Goal: Complete application form: Complete application form

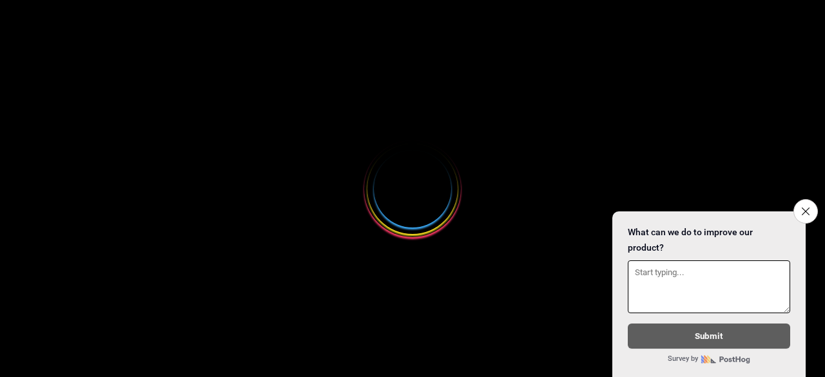
select select
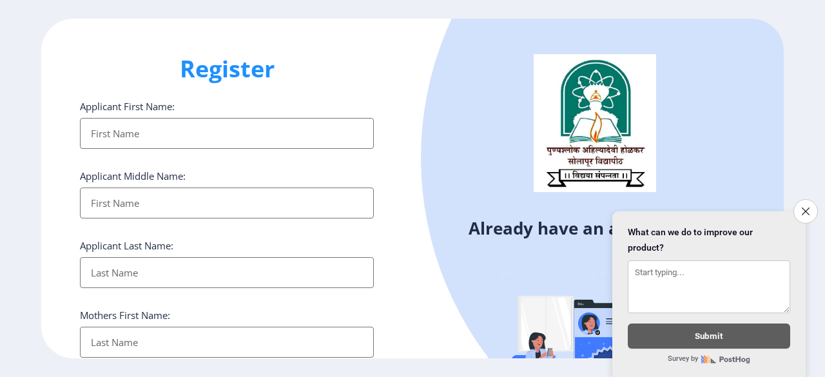
click at [236, 134] on input "Applicant First Name:" at bounding box center [227, 133] width 294 height 31
type input "Sandhya"
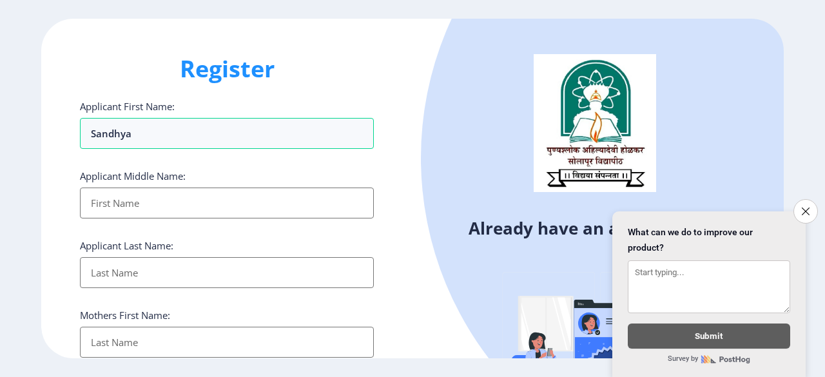
click at [115, 202] on input "Applicant First Name:" at bounding box center [227, 203] width 294 height 31
click at [808, 207] on icon "Close survey" at bounding box center [805, 211] width 8 height 8
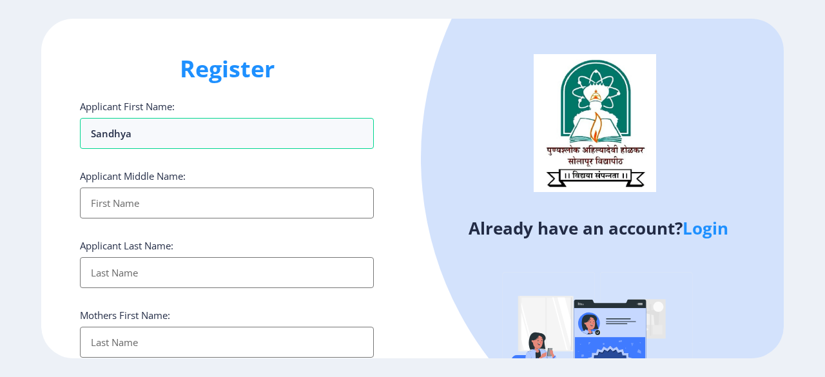
click at [249, 195] on input "Applicant First Name:" at bounding box center [227, 203] width 294 height 31
type input "Prabhakar"
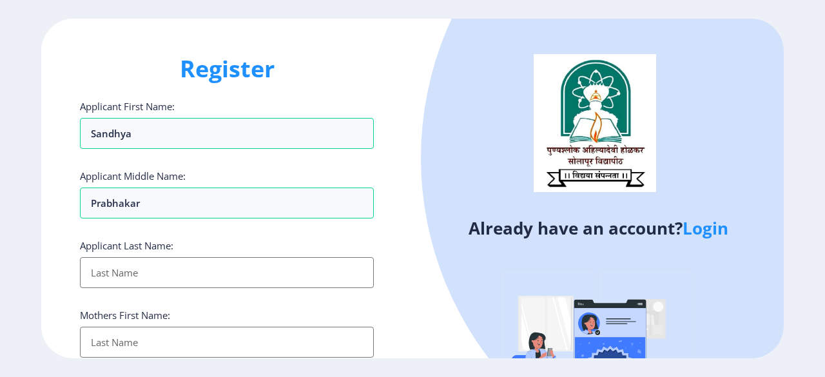
click at [226, 277] on input "Applicant First Name:" at bounding box center [227, 272] width 294 height 31
type input "Gaikwad"
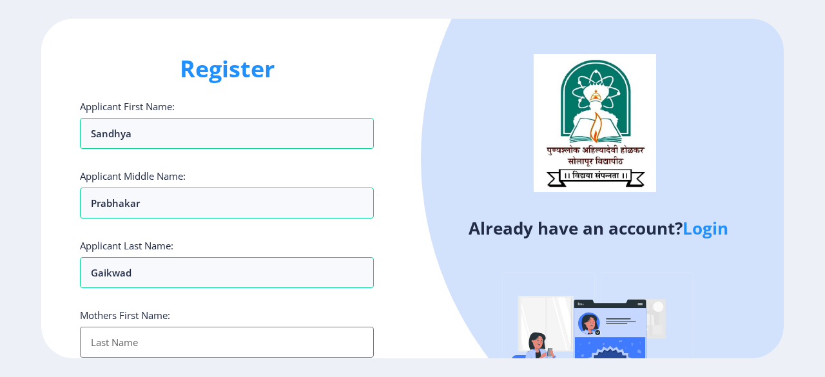
click at [194, 336] on input "Applicant First Name:" at bounding box center [227, 342] width 294 height 31
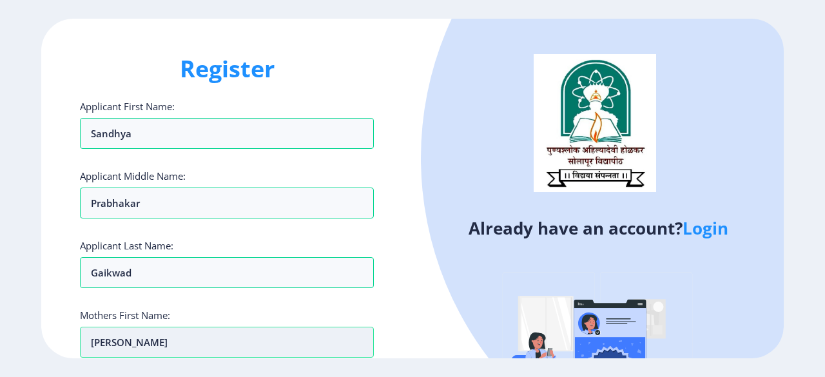
type input "[PERSON_NAME]"
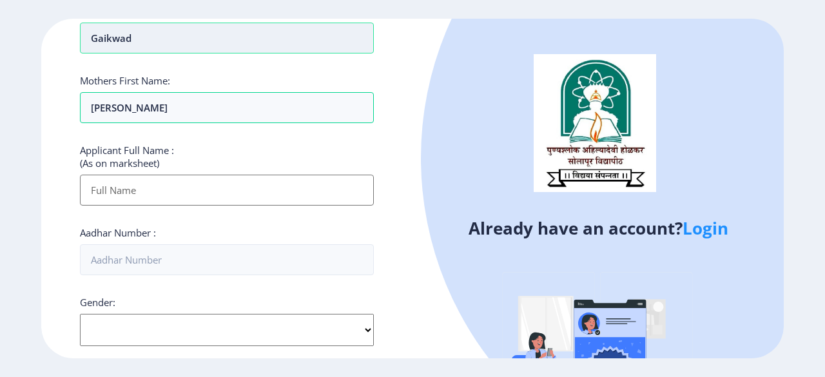
click at [321, 29] on input "Gaikwad" at bounding box center [227, 38] width 294 height 31
type input "G"
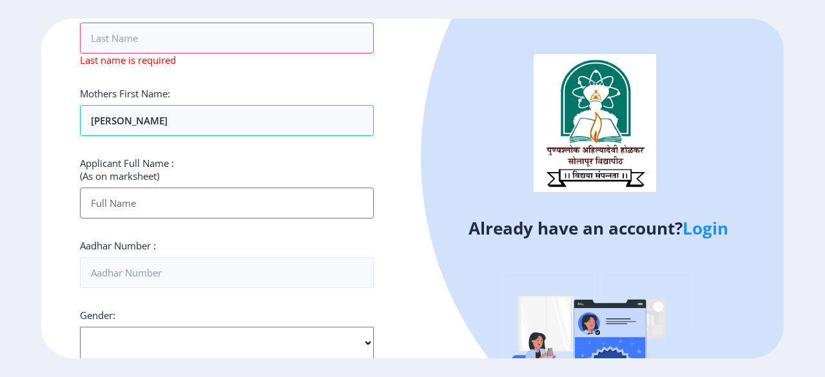
drag, startPoint x: 822, startPoint y: 166, endPoint x: 804, endPoint y: 88, distance: 79.3
click at [804, 88] on ngx-register "Register Applicant First Name: Sandhya Applicant Middle Name: Prabhakar Applica…" at bounding box center [412, 189] width 825 height 340
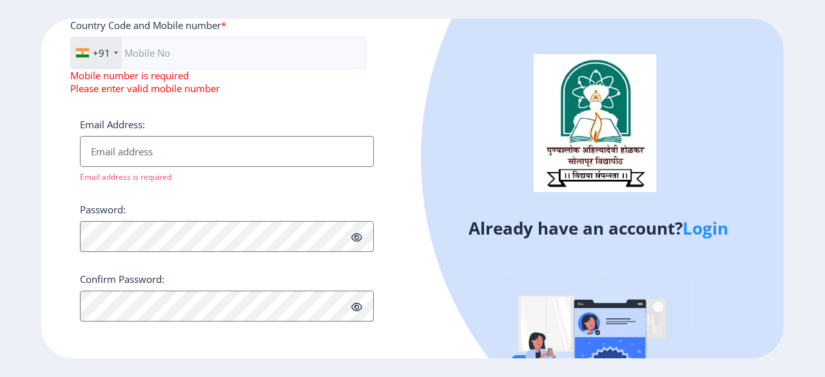
scroll to position [0, 0]
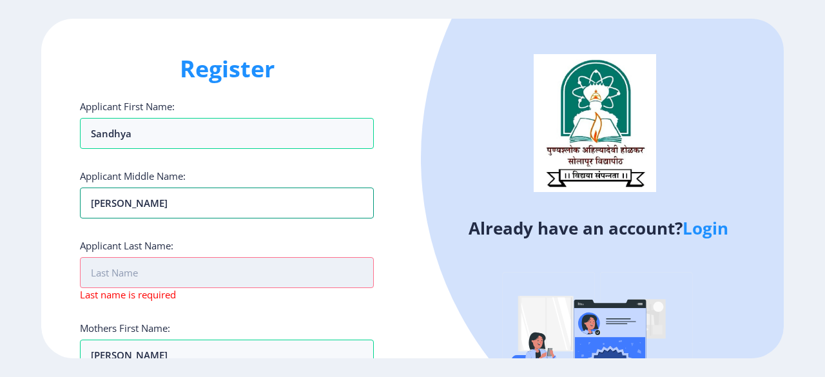
type input "[PERSON_NAME]"
click at [156, 273] on input "Applicant First Name:" at bounding box center [227, 272] width 294 height 31
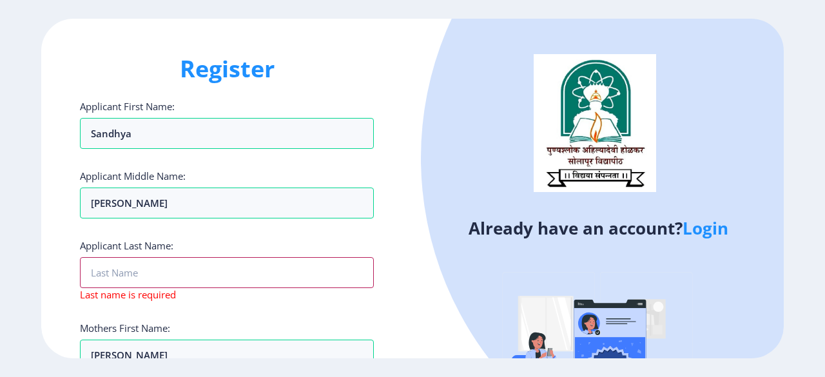
type input "[PERSON_NAME]"
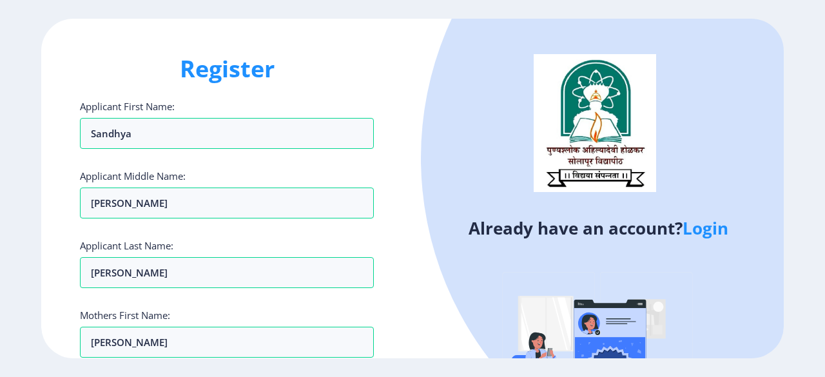
scroll to position [235, 0]
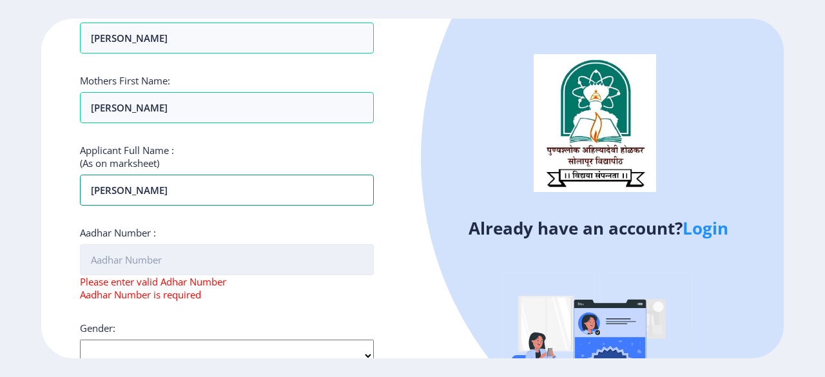
type input "[PERSON_NAME]"
click at [175, 256] on input "Aadhar Number :" at bounding box center [227, 259] width 294 height 31
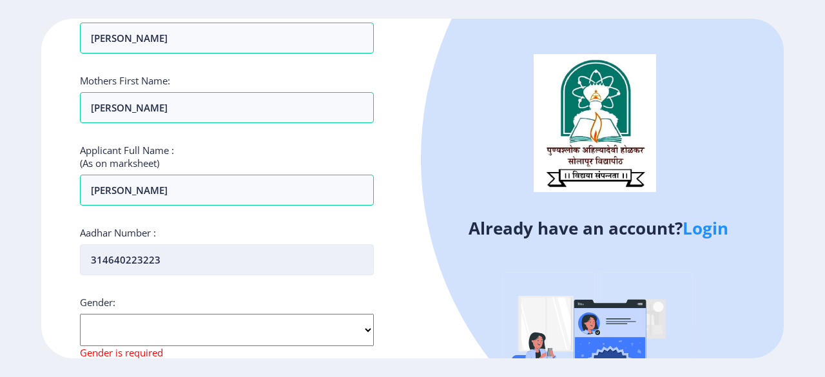
type input "314640223223"
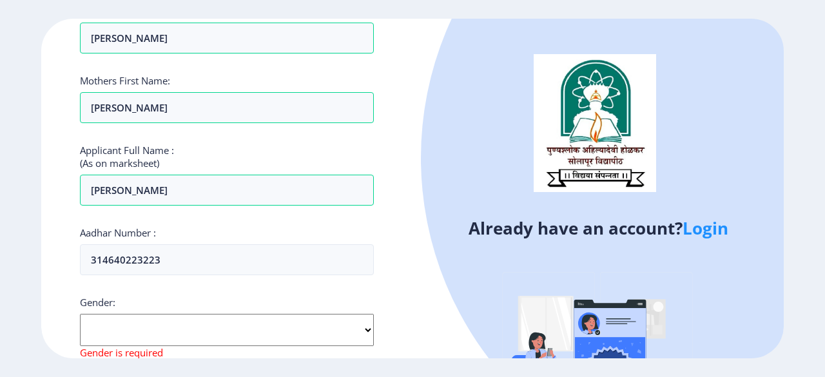
click at [361, 335] on select "Select Gender [DEMOGRAPHIC_DATA] [DEMOGRAPHIC_DATA] Other" at bounding box center [227, 330] width 294 height 32
select select "[DEMOGRAPHIC_DATA]"
click at [80, 314] on select "Select Gender [DEMOGRAPHIC_DATA] [DEMOGRAPHIC_DATA] Other" at bounding box center [227, 330] width 294 height 32
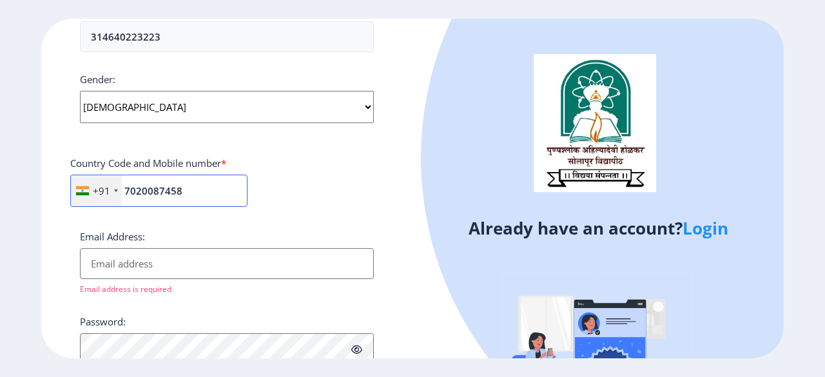
type input "7020087458"
click at [121, 254] on input "Email Address:" at bounding box center [227, 263] width 294 height 31
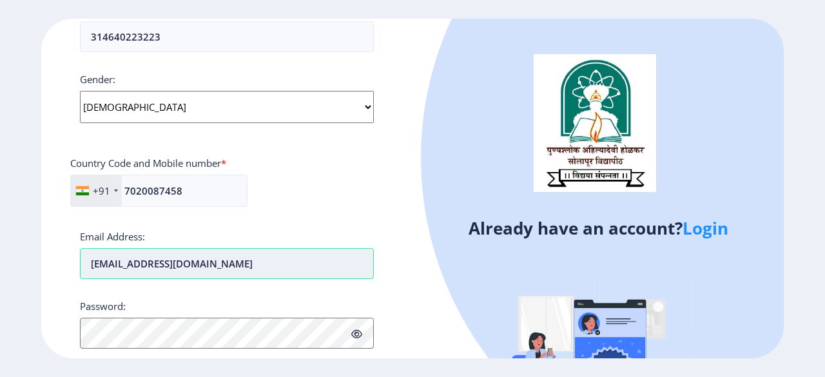
type input "[EMAIL_ADDRESS][DOMAIN_NAME]"
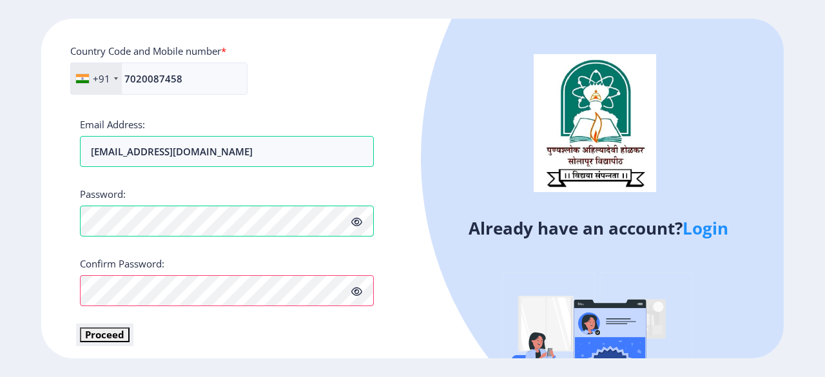
scroll to position [570, 0]
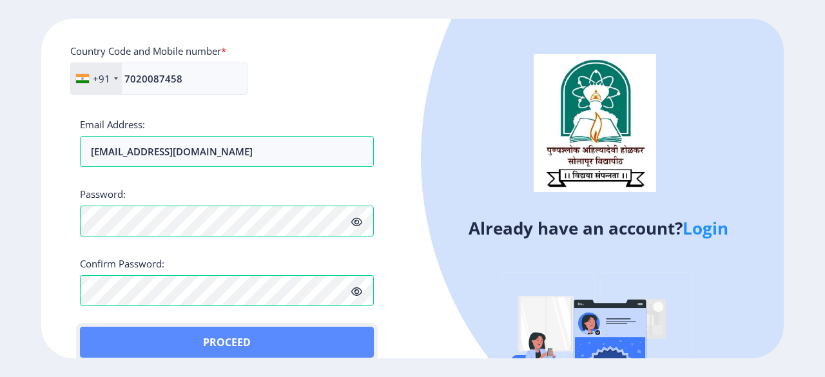
click at [111, 332] on button "Proceed" at bounding box center [227, 342] width 294 height 31
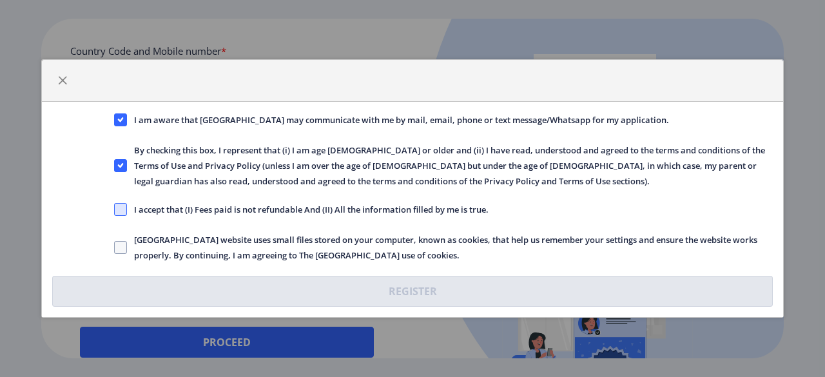
click at [122, 210] on span at bounding box center [120, 209] width 13 height 13
click at [115, 210] on input "I accept that (I) Fees paid is not refundable And (II) All the information fill…" at bounding box center [114, 209] width 1 height 1
checkbox input "true"
click at [116, 246] on span at bounding box center [120, 247] width 13 height 13
click at [115, 247] on input "[GEOGRAPHIC_DATA] website uses small files stored on your computer, known as co…" at bounding box center [114, 247] width 1 height 1
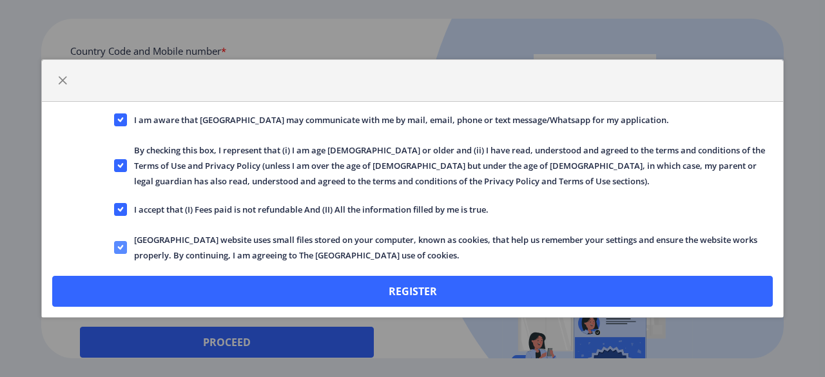
click at [118, 247] on icon at bounding box center [120, 247] width 6 height 13
click at [115, 247] on input "[GEOGRAPHIC_DATA] website uses small files stored on your computer, known as co…" at bounding box center [114, 247] width 1 height 1
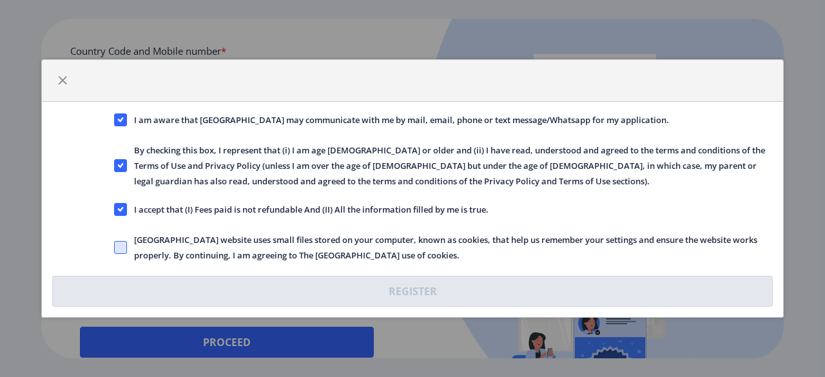
click at [118, 247] on span at bounding box center [120, 247] width 13 height 13
click at [115, 247] on input "[GEOGRAPHIC_DATA] website uses small files stored on your computer, known as co…" at bounding box center [114, 247] width 1 height 1
checkbox input "true"
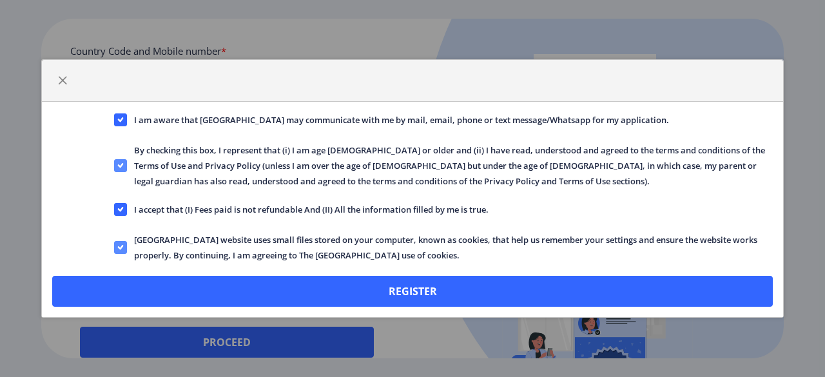
click at [120, 162] on icon at bounding box center [120, 165] width 6 height 13
click at [115, 166] on input "By checking this box, I represent that (i) I am age [DEMOGRAPHIC_DATA] or older…" at bounding box center [114, 166] width 1 height 1
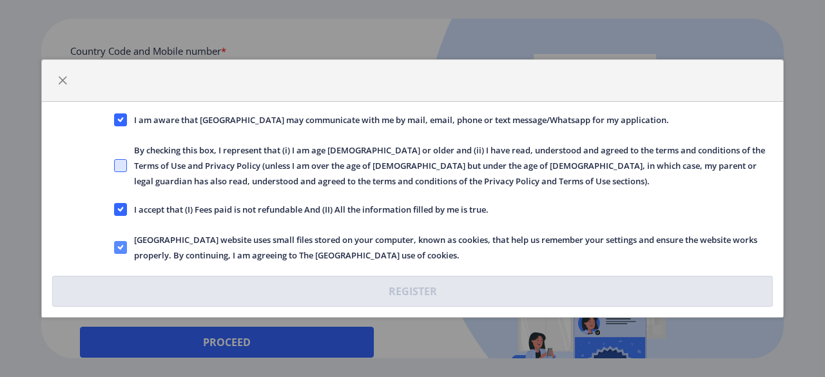
click at [120, 162] on span at bounding box center [120, 165] width 13 height 13
click at [115, 166] on input "By checking this box, I represent that (i) I am age [DEMOGRAPHIC_DATA] or older…" at bounding box center [114, 166] width 1 height 1
checkbox input "true"
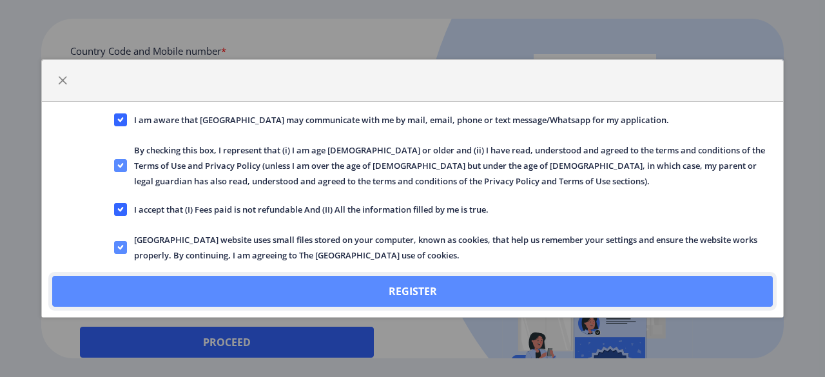
click at [326, 282] on button "Register" at bounding box center [412, 291] width 720 height 31
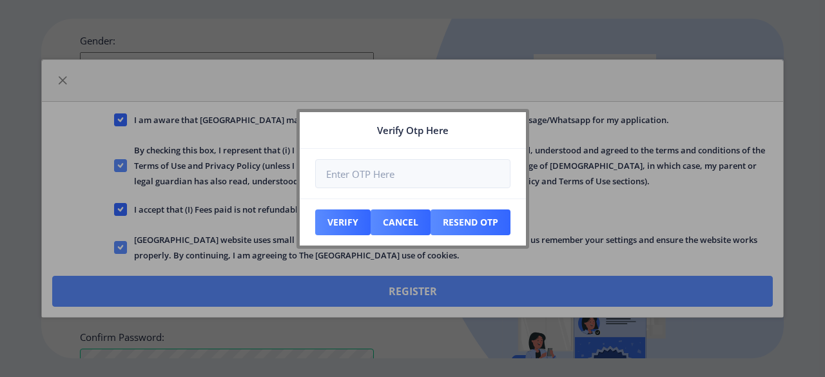
scroll to position [643, 0]
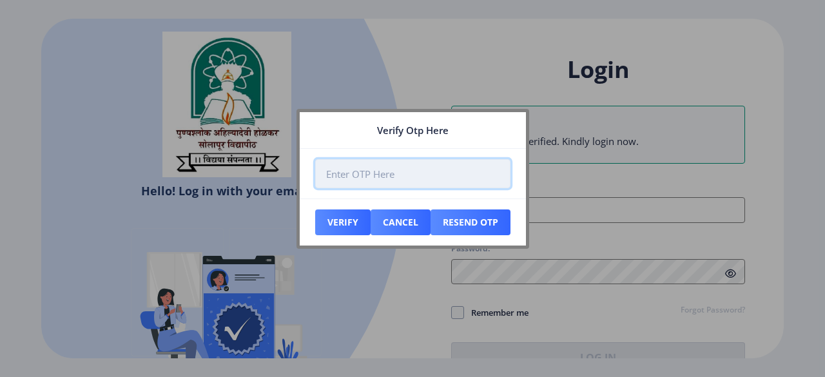
click at [365, 175] on input "number" at bounding box center [412, 173] width 195 height 29
paste input "060962"
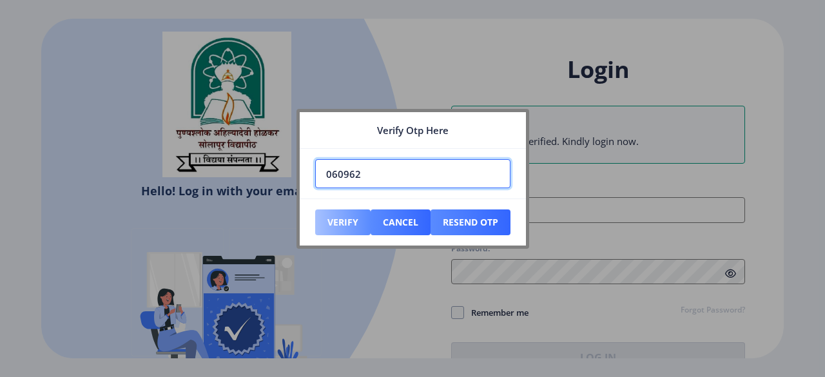
type input "060962"
click at [336, 221] on button "Verify" at bounding box center [342, 222] width 55 height 26
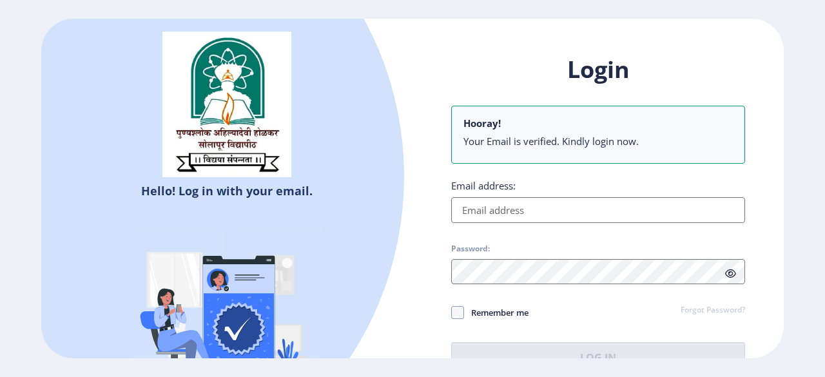
click at [537, 211] on input "Email address:" at bounding box center [598, 210] width 294 height 26
type input "[EMAIL_ADDRESS][DOMAIN_NAME]"
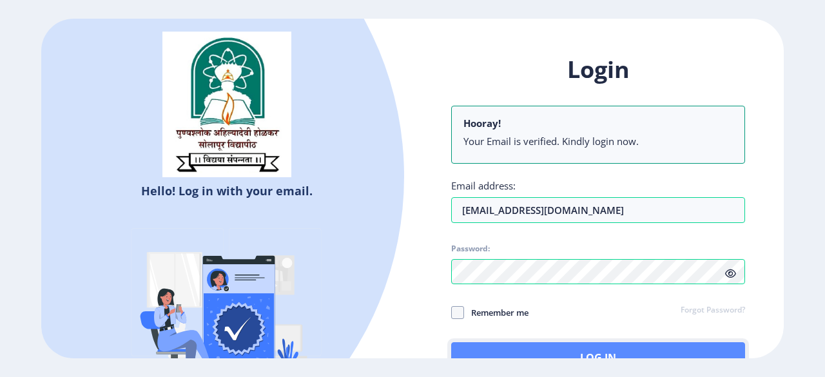
click at [653, 346] on button "Log In" at bounding box center [598, 357] width 294 height 31
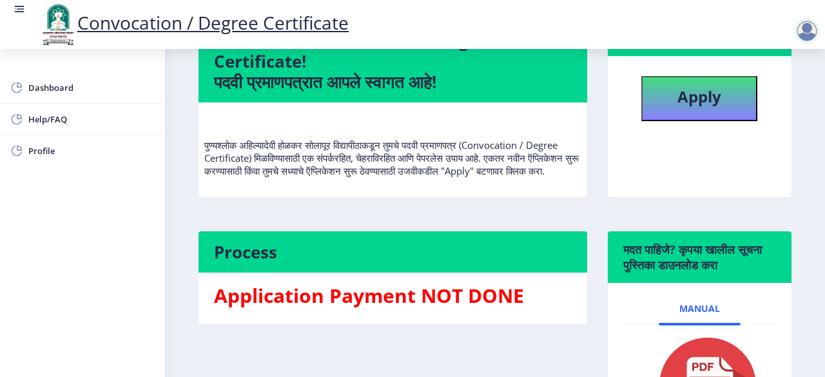
scroll to position [76, 0]
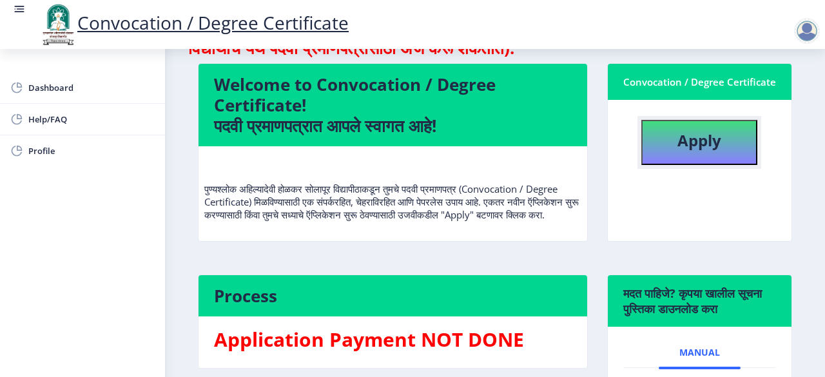
click at [691, 125] on button "Apply" at bounding box center [699, 142] width 116 height 45
select select
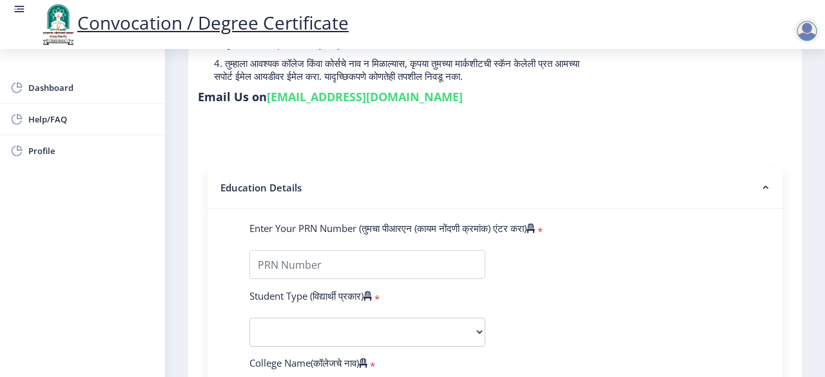
scroll to position [182, 0]
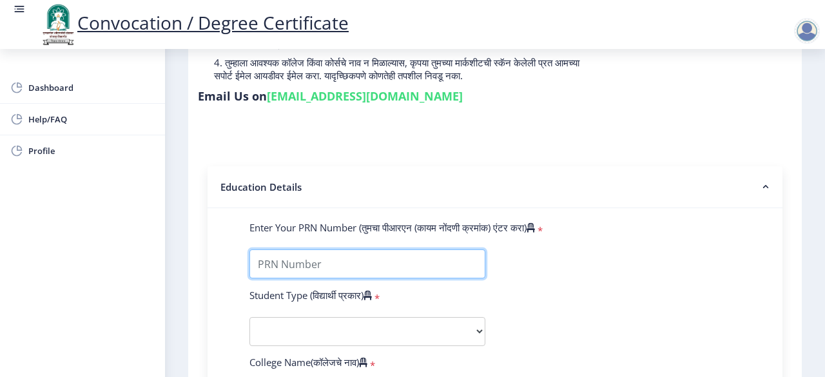
click at [345, 257] on input "Enter Your PRN Number (तुमचा पीआरएन (कायम नोंदणी क्रमांक) एंटर करा)" at bounding box center [367, 263] width 236 height 29
type input "0700003414"
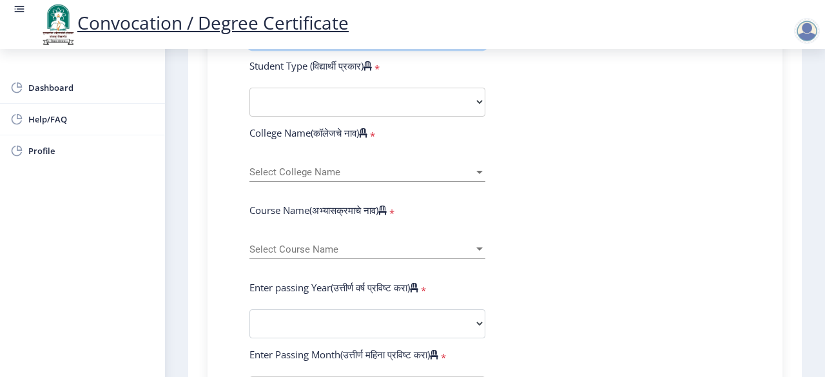
scroll to position [419, 0]
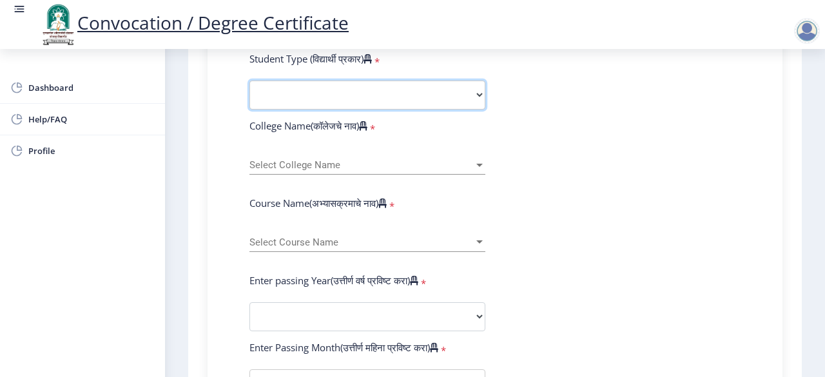
click at [481, 90] on select "Select Student Type Regular External" at bounding box center [367, 95] width 236 height 29
select select "Regular"
click at [249, 81] on select "Select Student Type Regular External" at bounding box center [367, 95] width 236 height 29
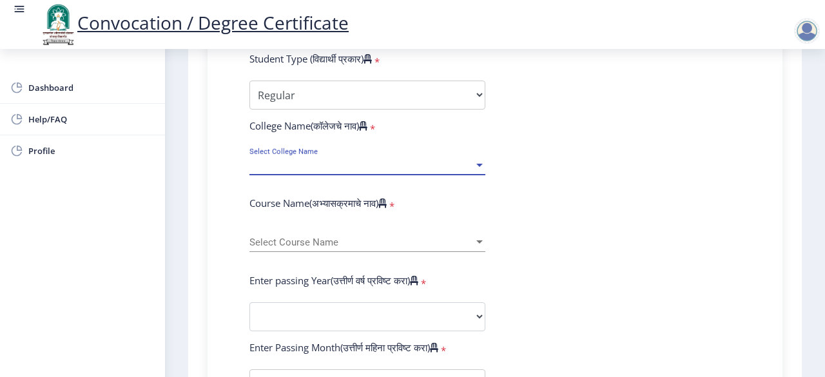
click at [479, 168] on div at bounding box center [480, 165] width 12 height 11
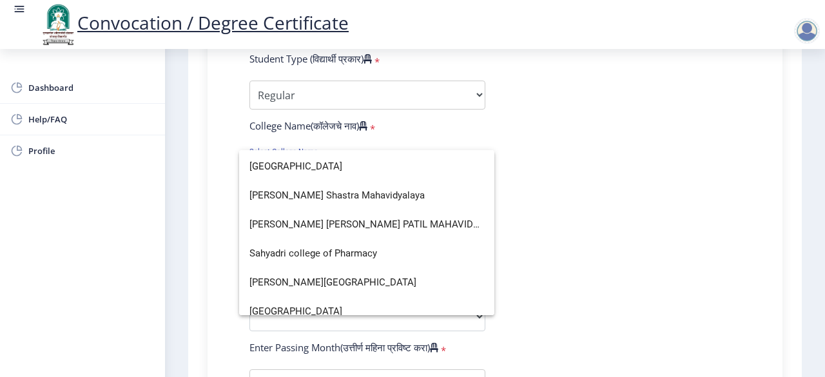
scroll to position [2420, 0]
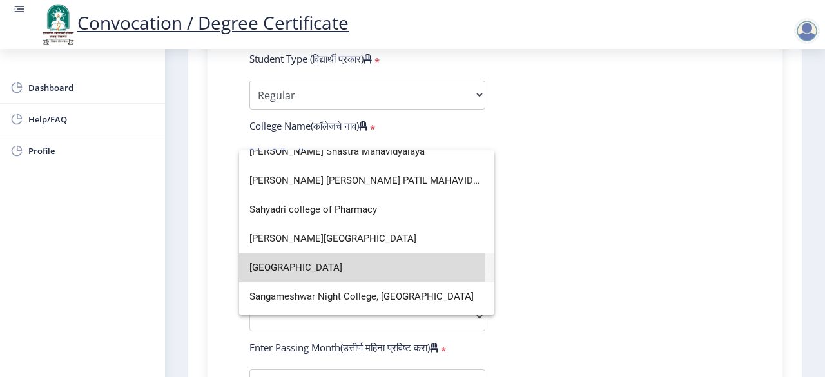
click at [279, 264] on span "[GEOGRAPHIC_DATA]" at bounding box center [366, 267] width 235 height 29
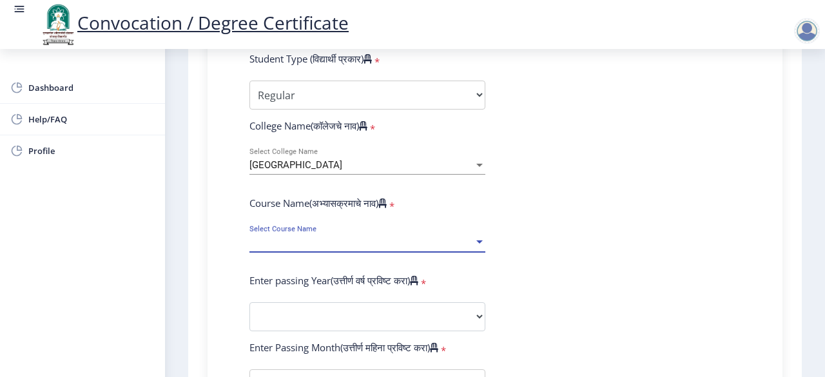
click at [476, 244] on div at bounding box center [480, 242] width 12 height 11
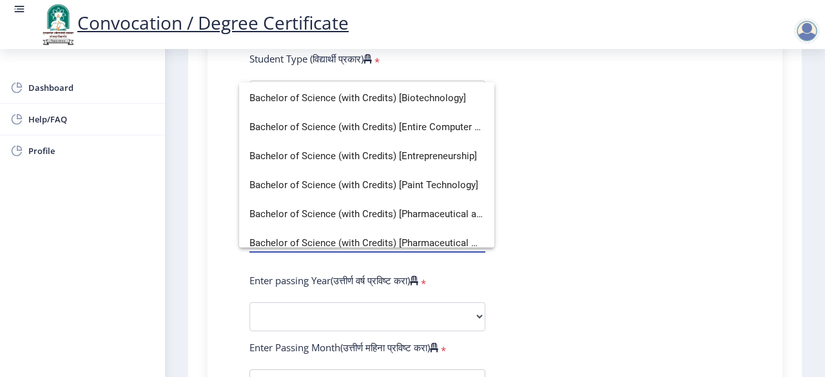
scroll to position [213, 0]
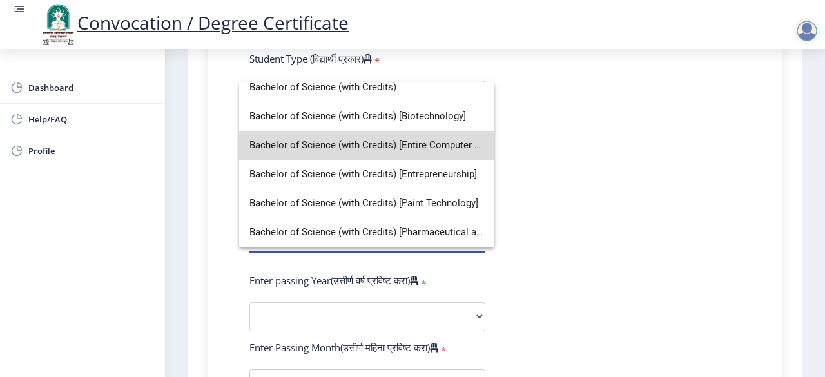
click at [460, 142] on span "Bachelor of Science (with Credits) [Entire Computer Science]" at bounding box center [366, 145] width 235 height 29
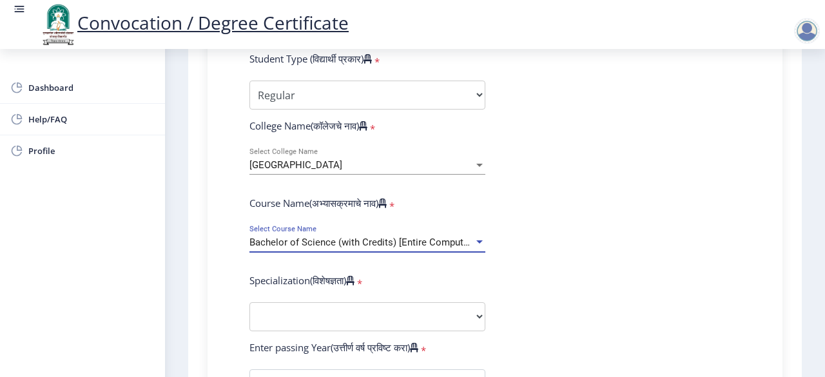
click at [420, 237] on span "Bachelor of Science (with Credits) [Entire Computer Science]" at bounding box center [380, 242] width 262 height 12
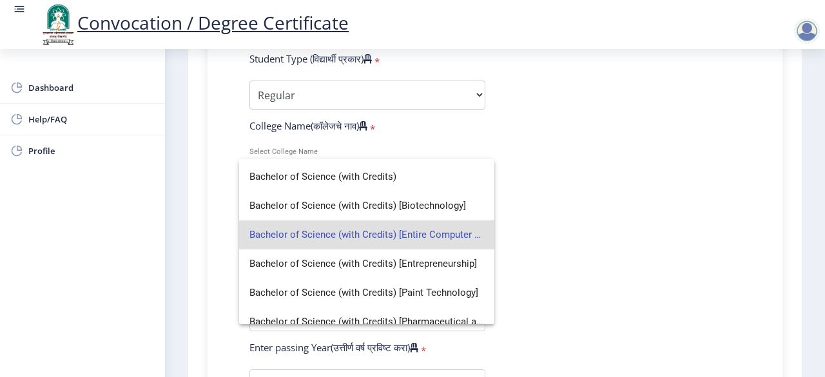
scroll to position [228, 0]
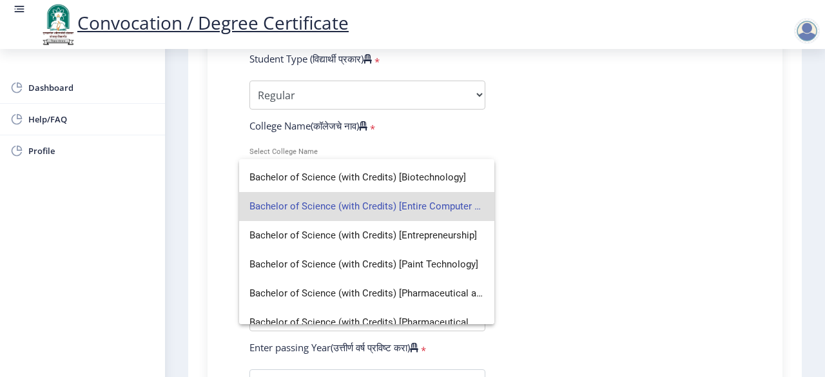
click at [559, 211] on div at bounding box center [412, 188] width 825 height 377
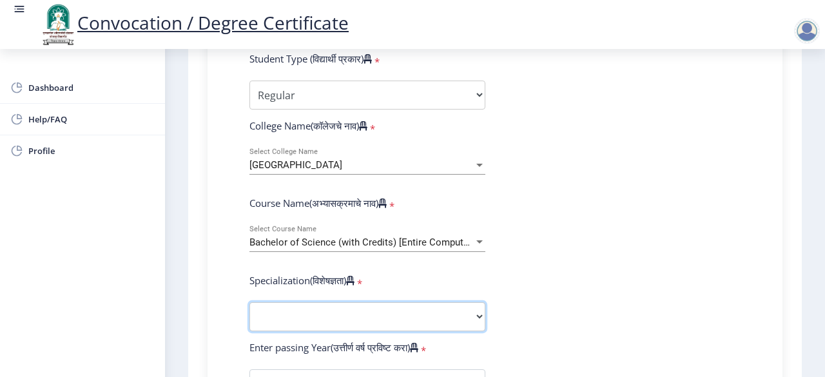
click at [468, 319] on select "Specialization Botany Chemistry Computer Science Electronics Geology Mathematic…" at bounding box center [367, 316] width 236 height 29
select select "Computer Science"
click at [249, 302] on select "Specialization Botany Chemistry Computer Science Electronics Geology Mathematic…" at bounding box center [367, 316] width 236 height 29
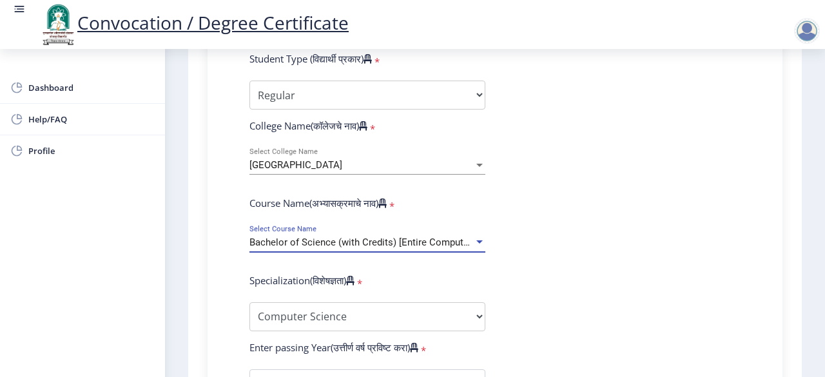
click at [467, 246] on span "Bachelor of Science (with Credits) [Entire Computer Science]" at bounding box center [380, 242] width 262 height 12
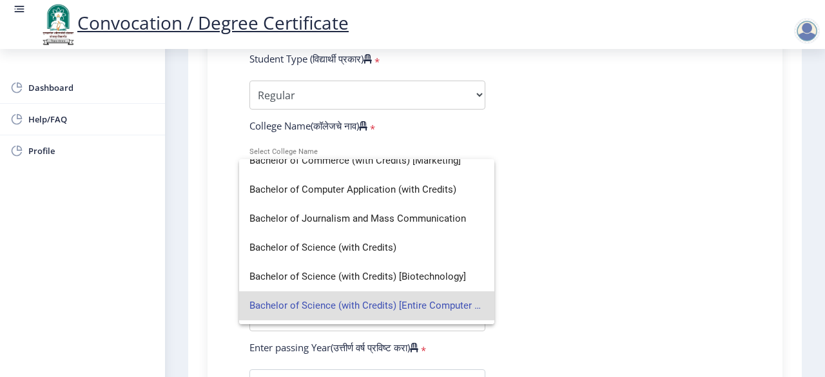
scroll to position [131, 0]
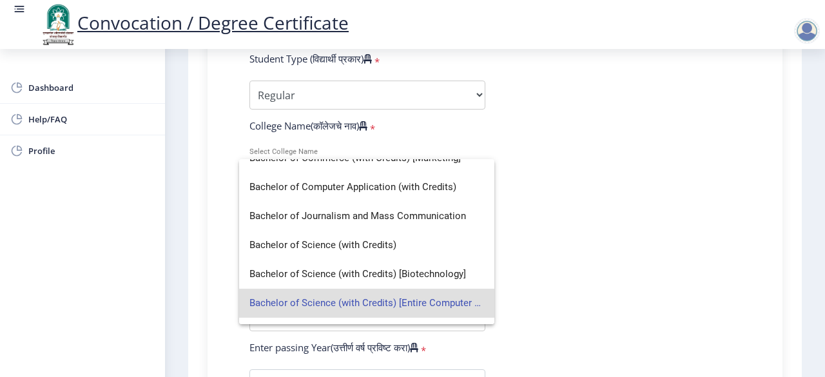
click at [677, 151] on div at bounding box center [412, 188] width 825 height 377
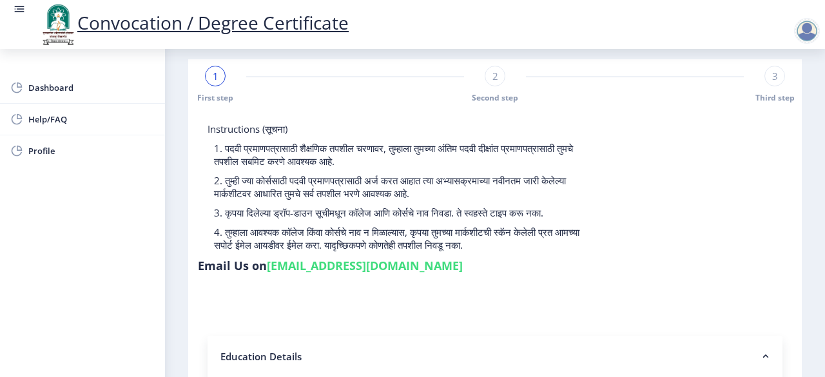
scroll to position [0, 0]
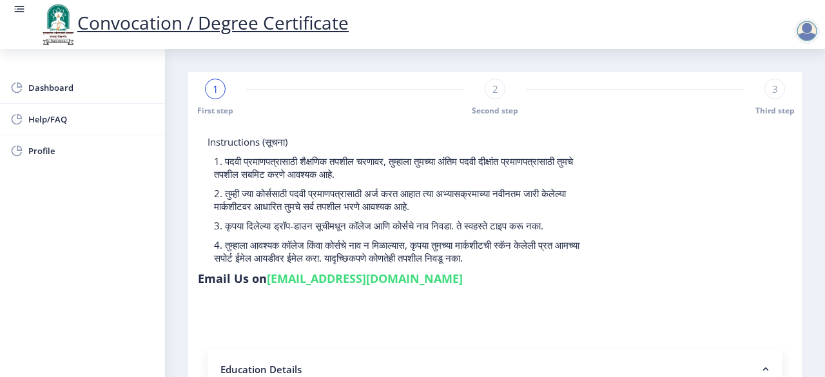
drag, startPoint x: 269, startPoint y: 278, endPoint x: 411, endPoint y: 282, distance: 141.8
click at [411, 282] on link "[EMAIL_ADDRESS][DOMAIN_NAME]" at bounding box center [365, 278] width 196 height 15
copy link "[EMAIL_ADDRESS][DOMAIN_NAME]"
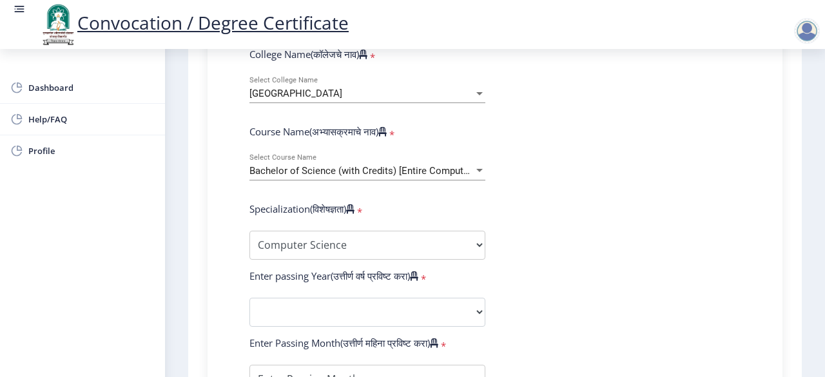
scroll to position [492, 0]
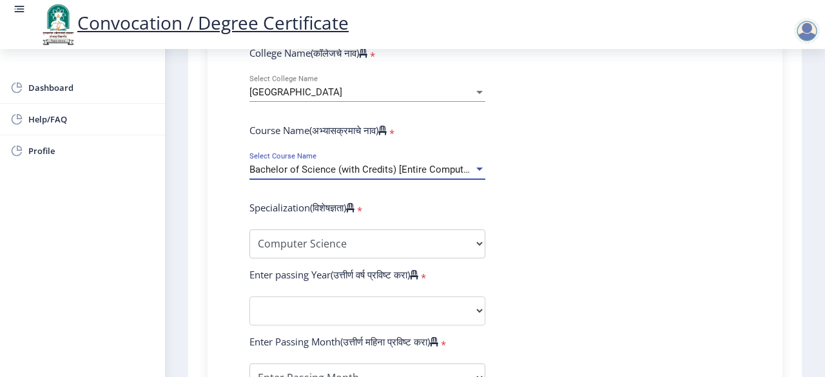
click at [479, 172] on div at bounding box center [480, 169] width 12 height 11
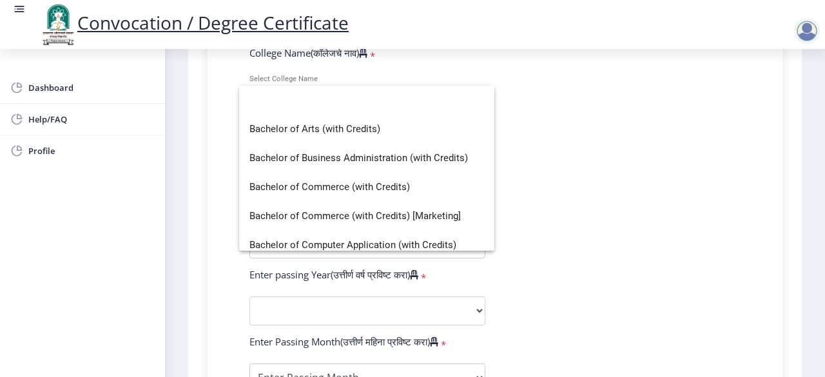
scroll to position [0, 0]
click at [545, 149] on div at bounding box center [412, 188] width 825 height 377
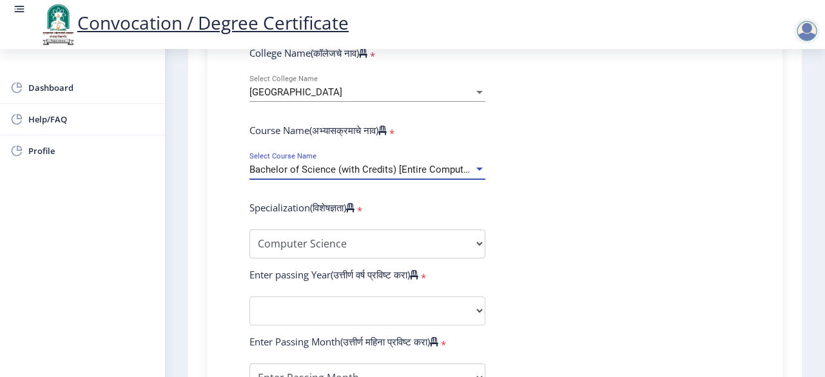
click at [477, 169] on div at bounding box center [479, 169] width 6 height 3
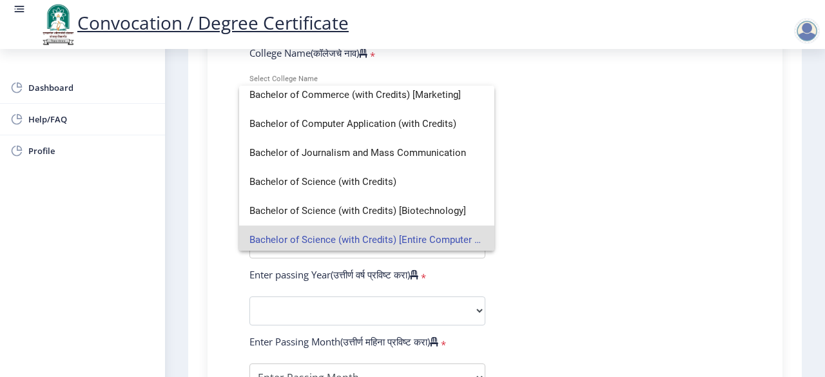
scroll to position [124, 0]
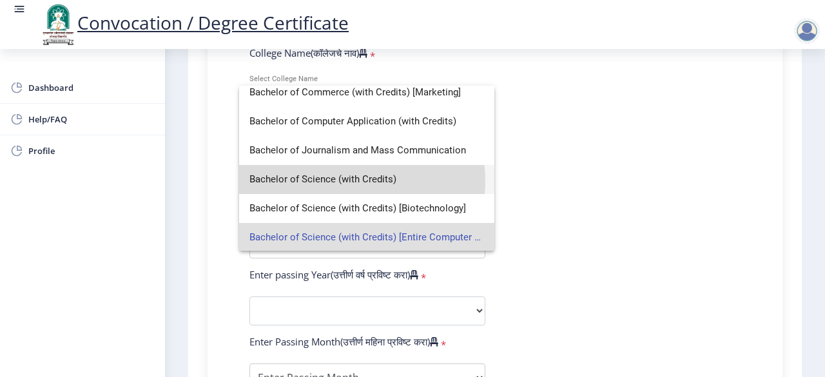
click at [356, 181] on span "Bachelor of Science (with Credits)" at bounding box center [366, 179] width 235 height 29
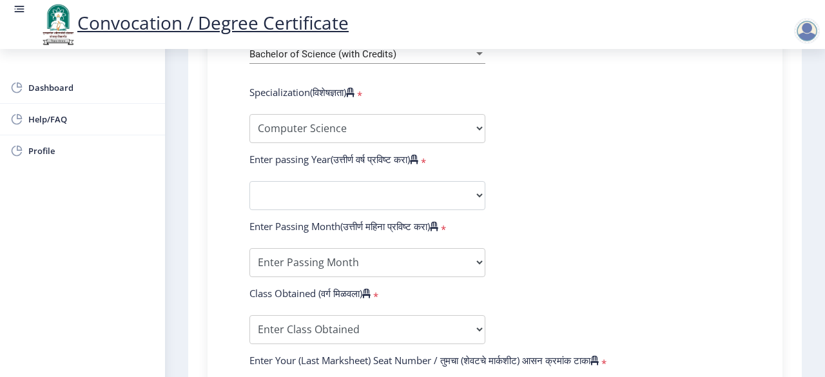
scroll to position [615, 0]
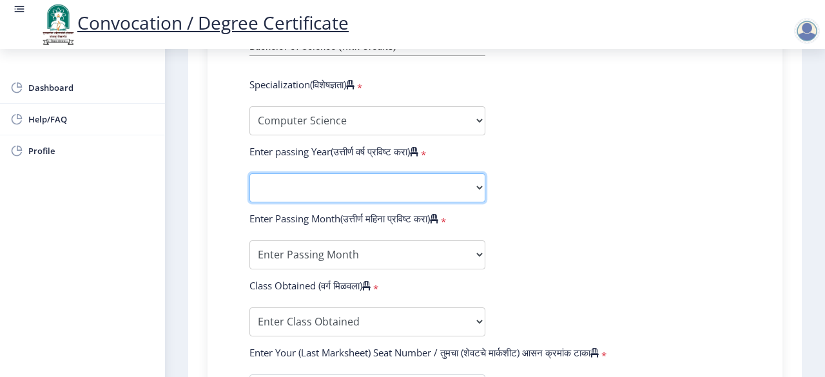
click at [476, 195] on select "2025 2024 2023 2022 2021 2020 2019 2018 2017 2016 2015 2014 2013 2012 2011 2010…" at bounding box center [367, 187] width 236 height 29
select select "2009"
click at [249, 173] on select "2025 2024 2023 2022 2021 2020 2019 2018 2017 2016 2015 2014 2013 2012 2011 2010…" at bounding box center [367, 187] width 236 height 29
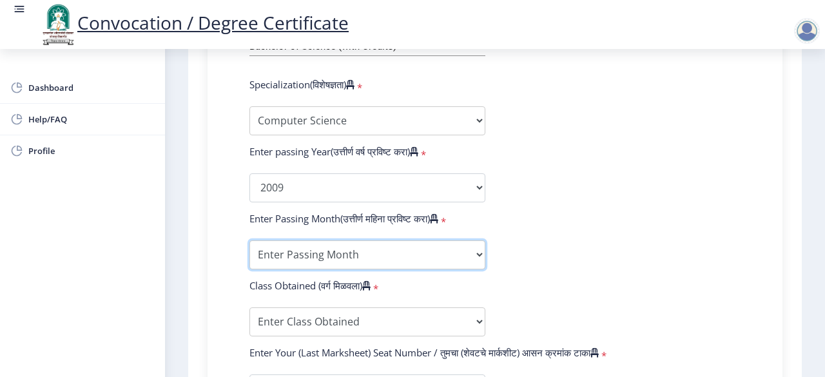
click at [363, 251] on select "Enter Passing Month March April May October November December" at bounding box center [367, 254] width 236 height 29
click at [474, 250] on select "Enter Passing Month March April May October November December" at bounding box center [367, 254] width 236 height 29
click at [249, 240] on select "Enter Passing Month March April May October November December" at bounding box center [367, 254] width 236 height 29
click at [474, 256] on select "Enter Passing Month March April May October November December" at bounding box center [367, 254] width 236 height 29
click at [473, 251] on select "Enter Passing Month March April May October November December" at bounding box center [367, 254] width 236 height 29
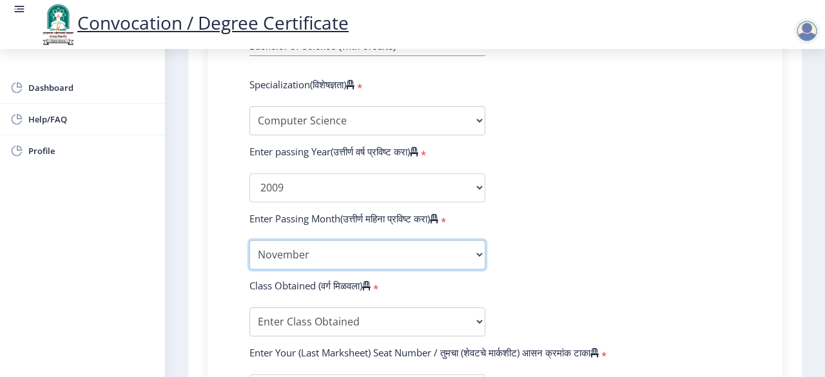
select select "March"
click at [249, 240] on select "Enter Passing Month March April May October November December" at bounding box center [367, 254] width 236 height 29
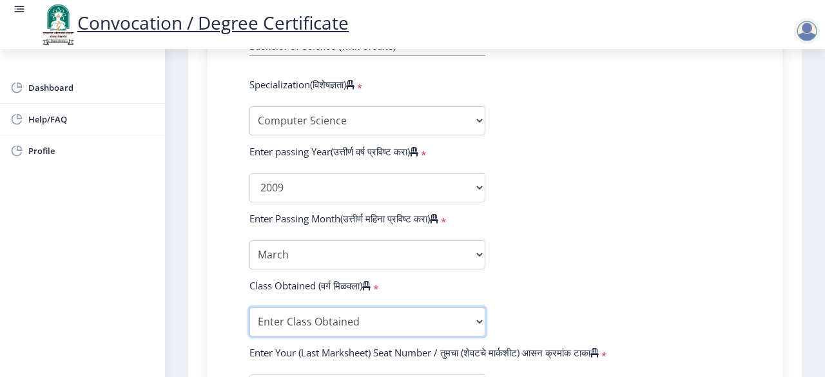
click at [446, 327] on select "Enter Class Obtained FIRST CLASS WITH DISTINCTION FIRST CLASS HIGHER SECOND CLA…" at bounding box center [367, 321] width 236 height 29
click at [304, 323] on select "Enter Class Obtained FIRST CLASS WITH DISTINCTION FIRST CLASS HIGHER SECOND CLA…" at bounding box center [367, 321] width 236 height 29
select select "HIGHER SECOND CLASS"
click at [249, 307] on select "Enter Class Obtained FIRST CLASS WITH DISTINCTION FIRST CLASS HIGHER SECOND CLA…" at bounding box center [367, 321] width 236 height 29
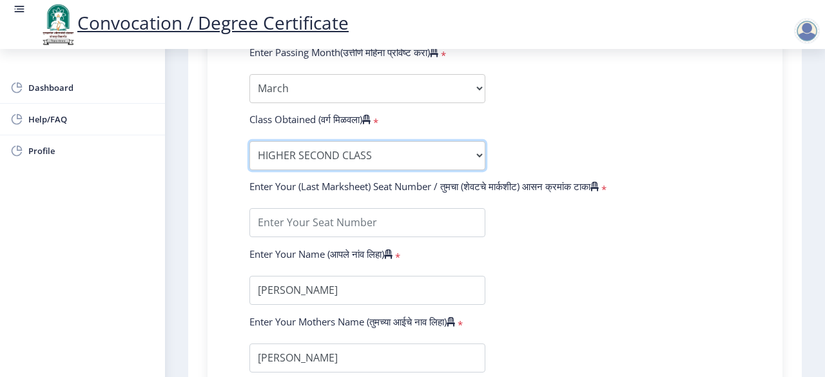
scroll to position [790, 0]
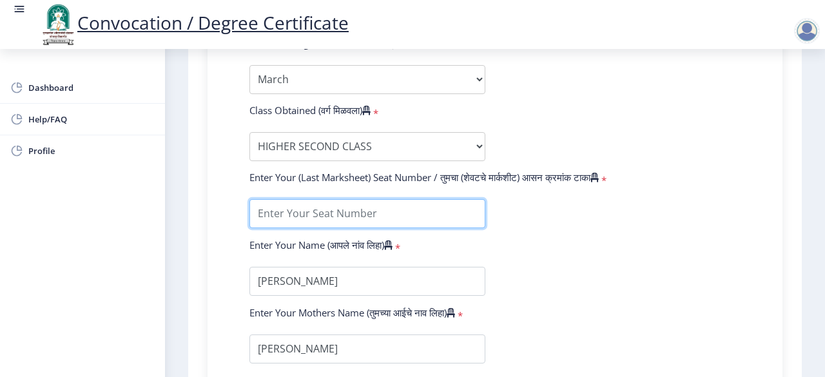
click at [441, 221] on input "textarea" at bounding box center [367, 213] width 236 height 29
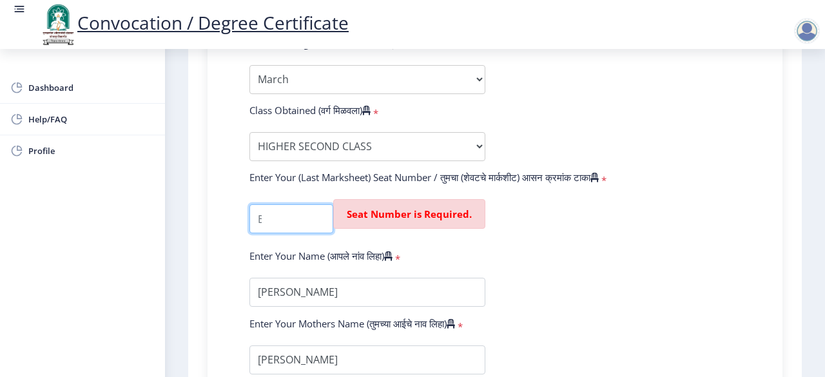
click at [289, 221] on input "textarea" at bounding box center [291, 218] width 84 height 29
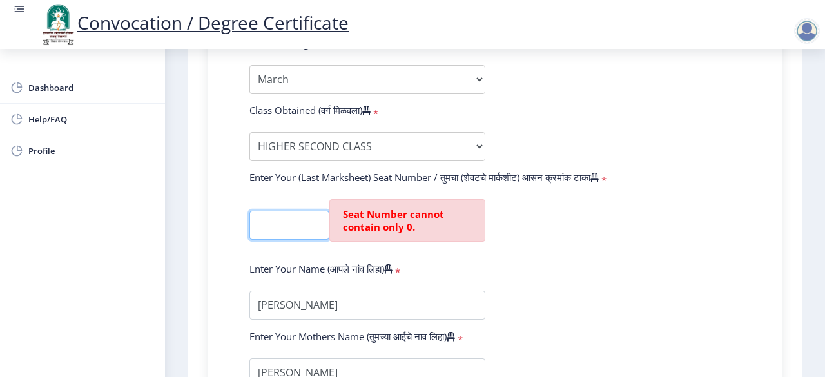
scroll to position [0, 10]
click at [289, 221] on input "textarea" at bounding box center [289, 225] width 80 height 29
click at [298, 222] on input "textarea" at bounding box center [289, 225] width 80 height 29
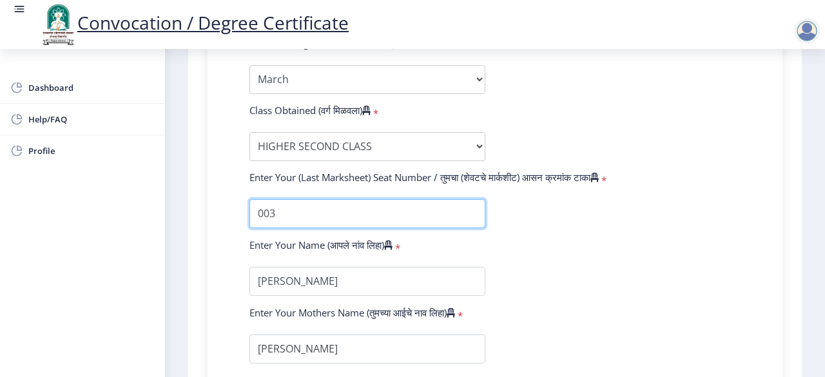
scroll to position [0, 0]
type input "03346"
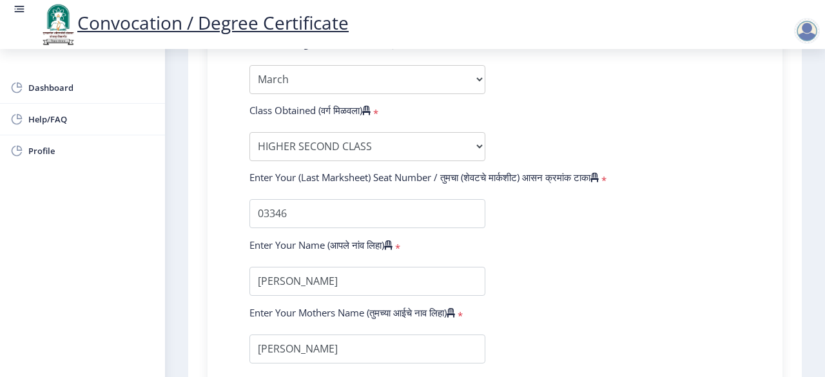
scroll to position [940, 0]
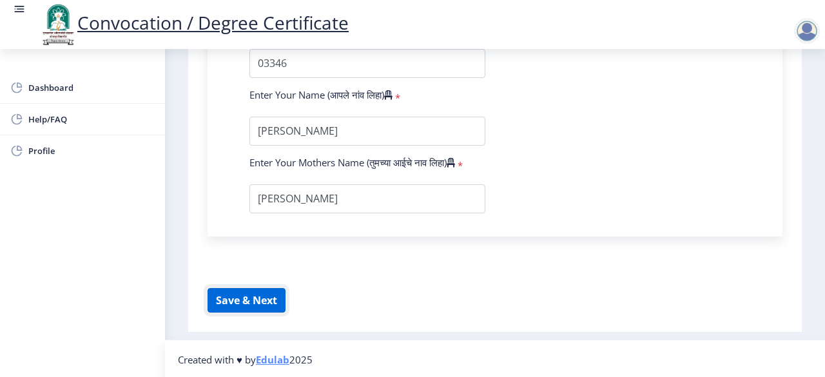
click at [254, 293] on button "Save & Next" at bounding box center [246, 300] width 78 height 24
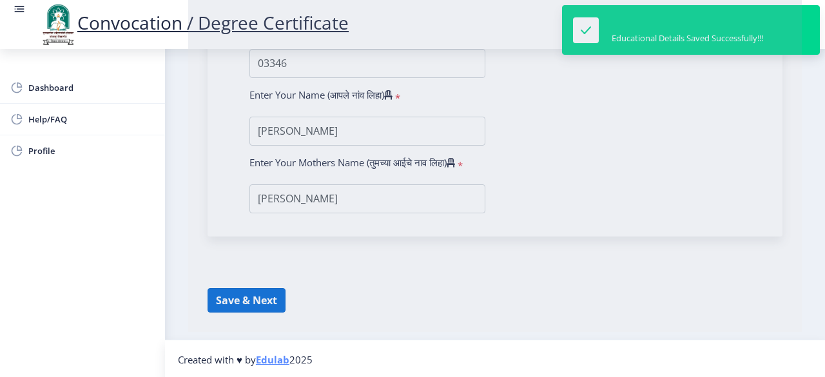
select select
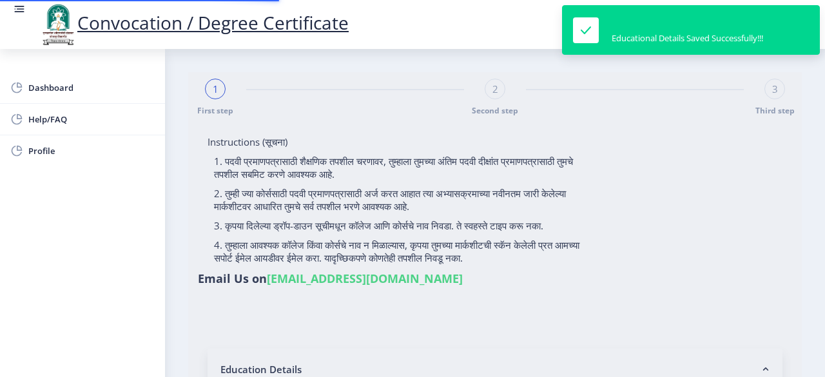
type input "0700003414"
select select "Regular"
select select "2009"
select select "March"
select select "HIGHER SECOND CLASS"
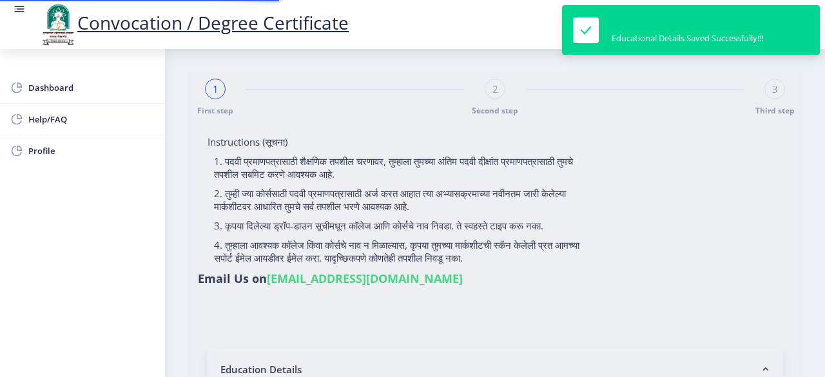
type input "03346"
select select "Computer Science"
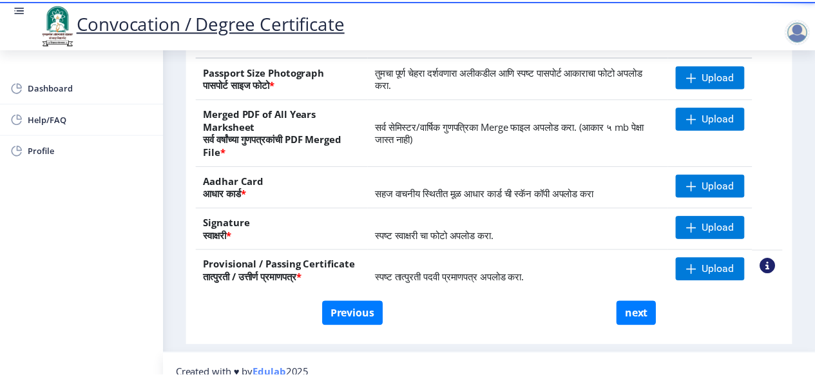
scroll to position [273, 0]
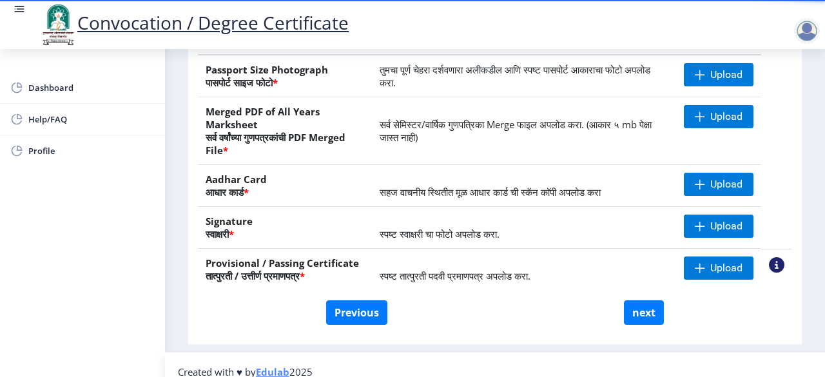
click at [773, 263] on nb-action at bounding box center [776, 264] width 15 height 15
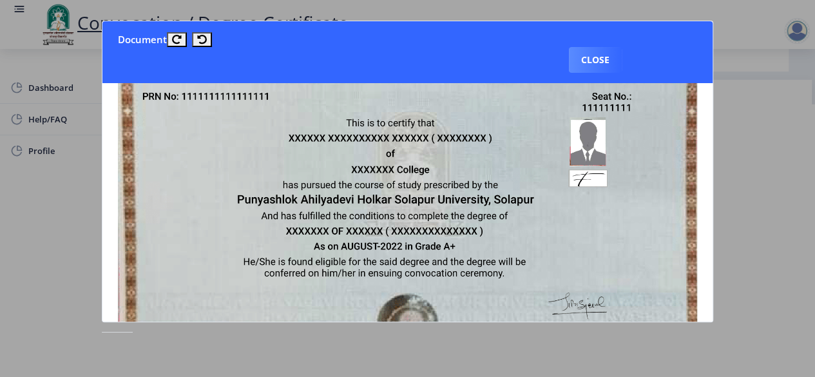
scroll to position [0, 0]
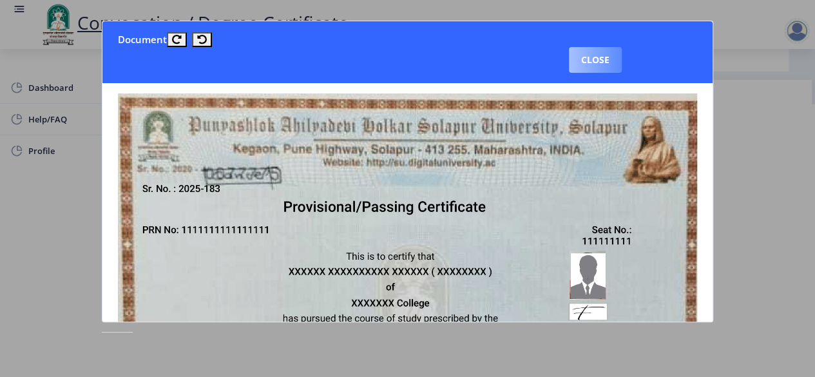
click at [611, 59] on button "Close" at bounding box center [595, 60] width 53 height 26
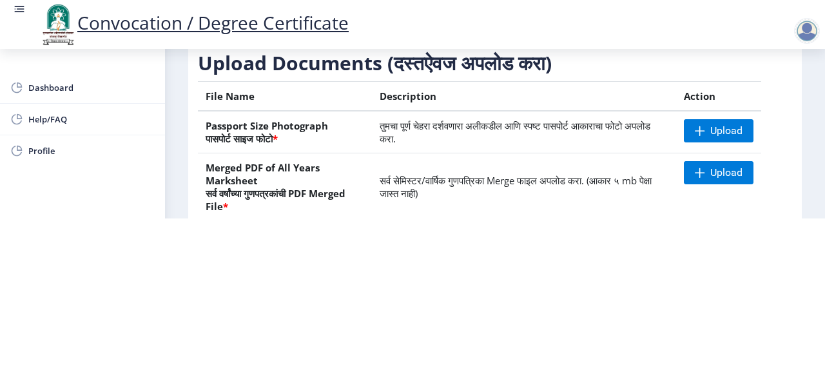
scroll to position [59, 0]
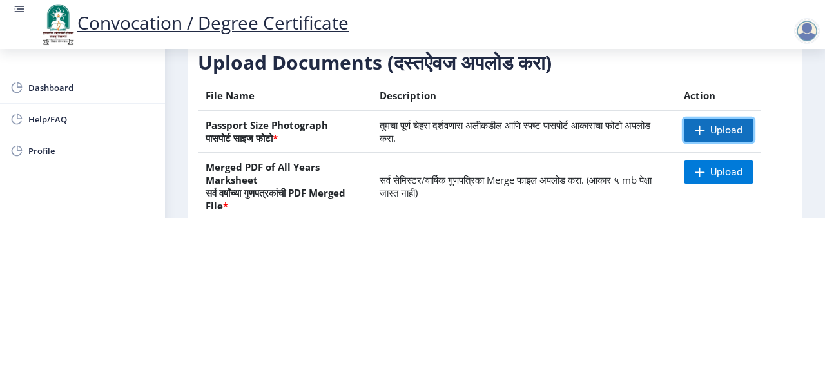
click at [728, 124] on span "Upload" at bounding box center [726, 130] width 32 height 13
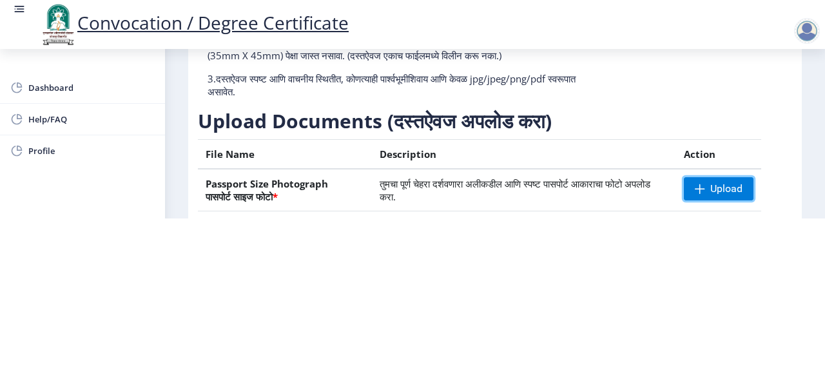
scroll to position [285, 0]
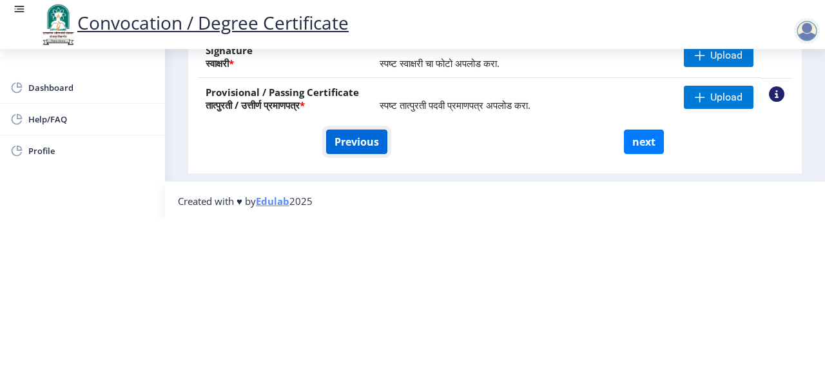
click at [372, 132] on button "Previous" at bounding box center [356, 142] width 61 height 24
select select "Regular"
select select "Computer Science"
select select "2009"
select select "March"
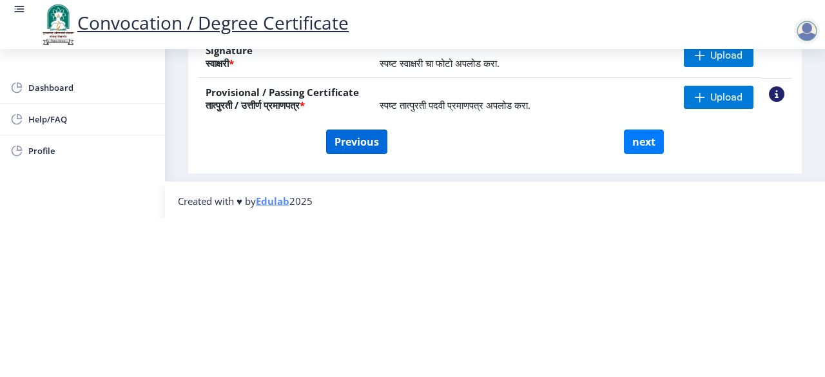
select select "HIGHER SECOND CLASS"
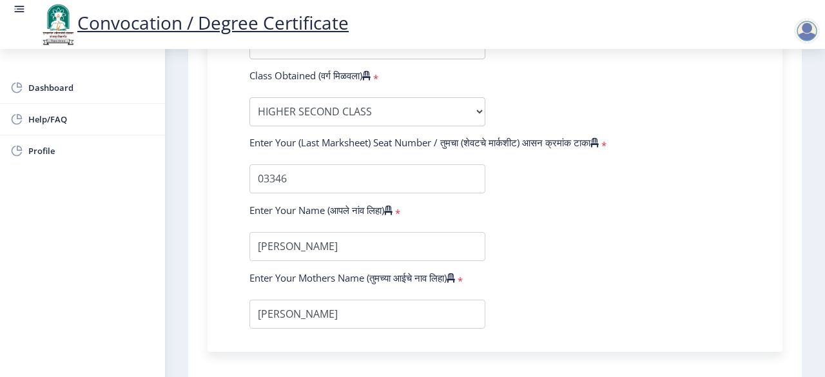
scroll to position [940, 0]
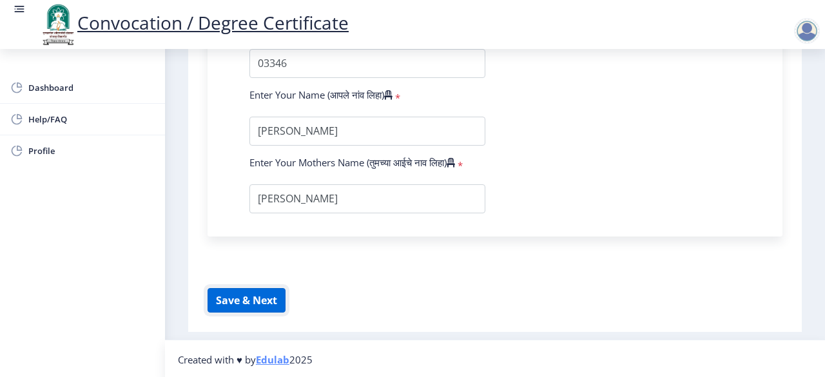
click at [268, 298] on button "Save & Next" at bounding box center [246, 300] width 78 height 24
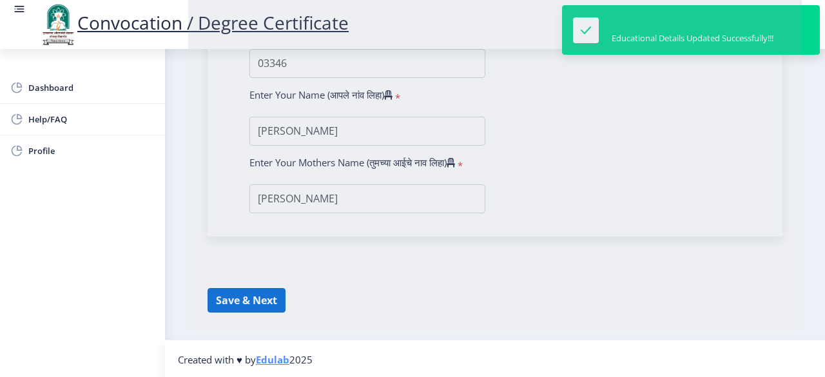
select select
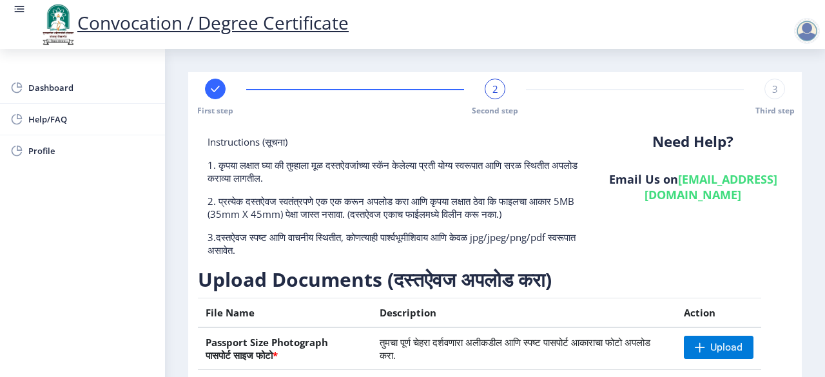
click at [679, 229] on div "Need Help? Email Us on [EMAIL_ADDRESS][DOMAIN_NAME]" at bounding box center [693, 200] width 198 height 131
